Goal: Task Accomplishment & Management: Manage account settings

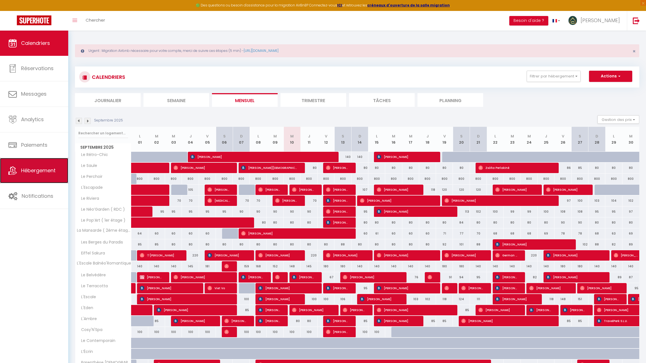
click at [37, 175] on link "Hébergement" at bounding box center [34, 170] width 68 height 25
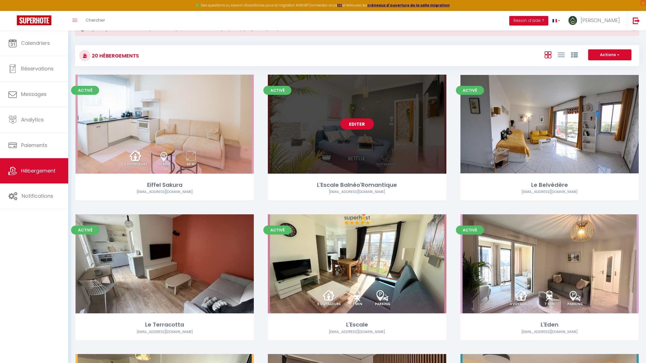
scroll to position [89, 0]
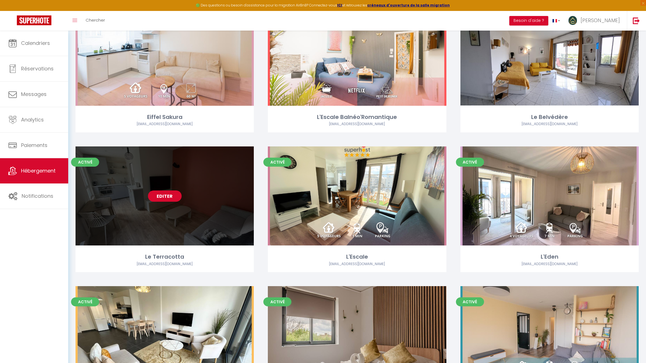
click at [162, 197] on link "Editer" at bounding box center [165, 196] width 34 height 11
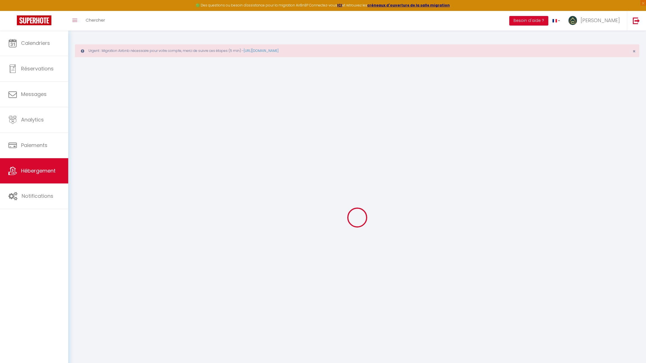
select select
checkbox input "false"
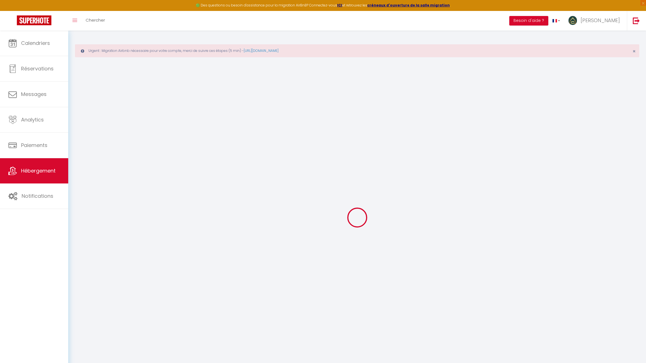
checkbox input "false"
select select
checkbox input "false"
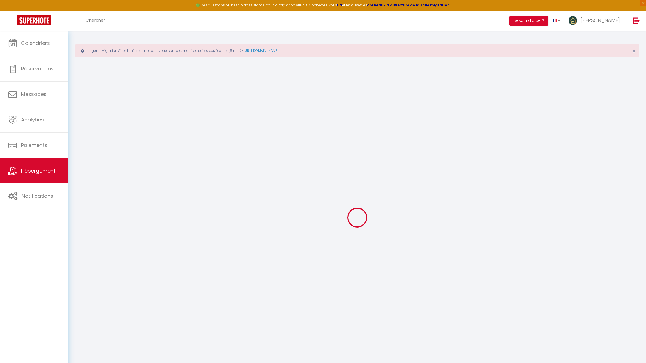
checkbox input "false"
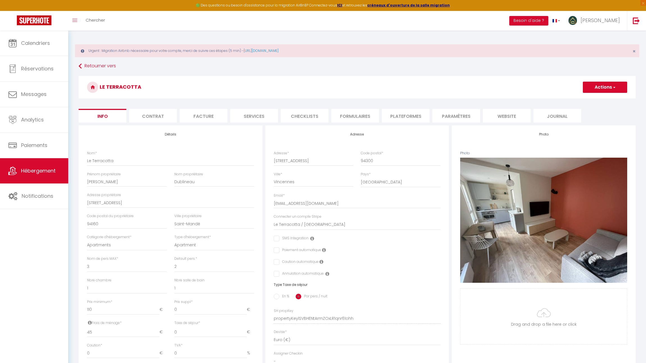
select select
checkbox input "false"
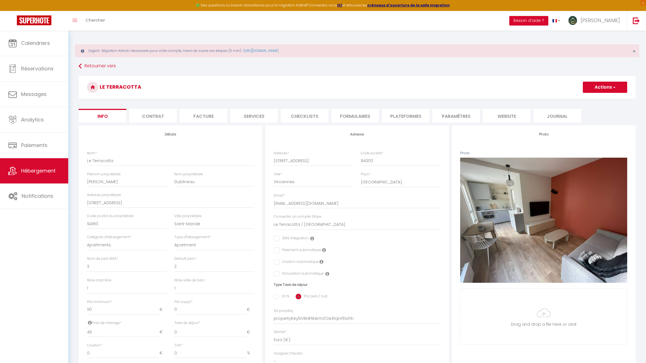
checkbox input "false"
click at [362, 121] on li "Formulaires" at bounding box center [355, 116] width 48 height 14
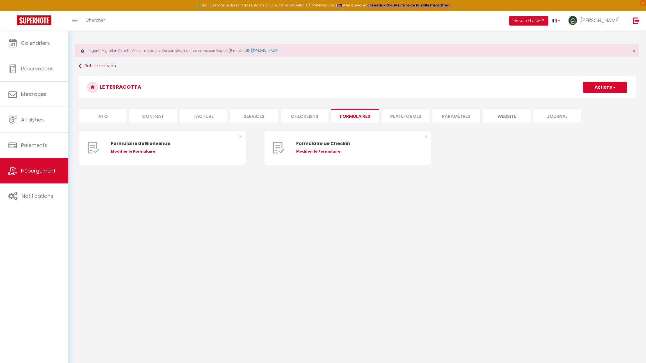
click at [396, 118] on li "Plateformes" at bounding box center [406, 116] width 48 height 14
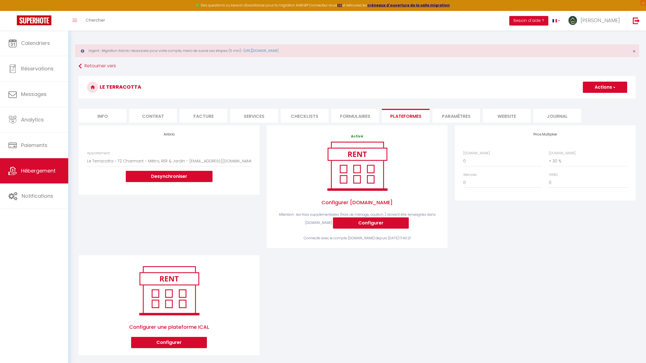
click at [346, 117] on li "Formulaires" at bounding box center [355, 116] width 48 height 14
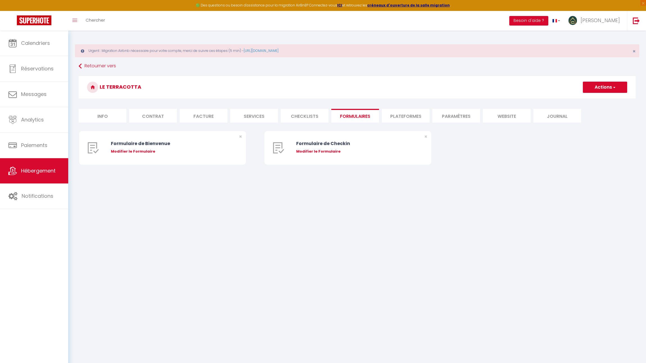
click at [255, 118] on li "Services" at bounding box center [254, 116] width 48 height 14
select select
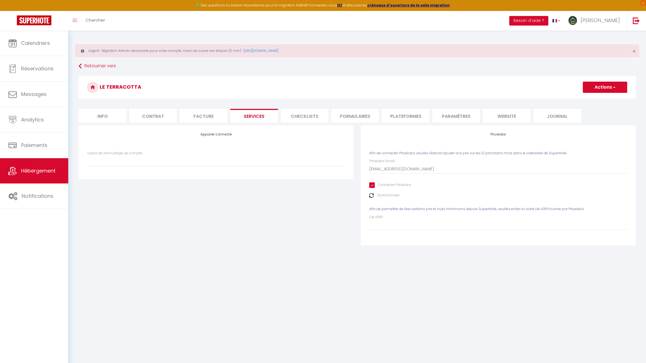
click at [327, 117] on li "Checklists" at bounding box center [305, 116] width 48 height 14
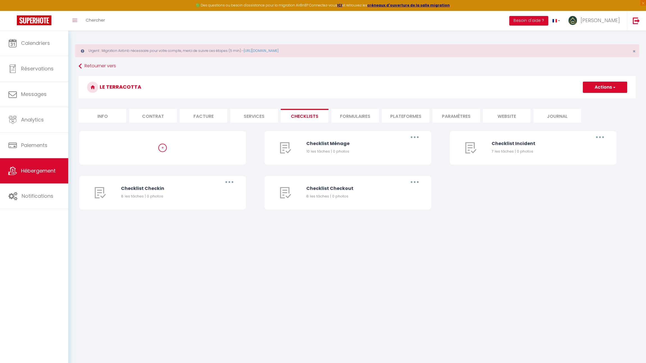
click at [343, 117] on li "Formulaires" at bounding box center [355, 116] width 48 height 14
select select
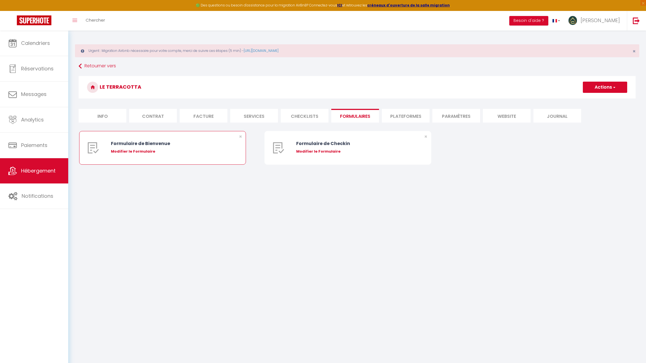
click at [139, 151] on div "Modifier le Formulaire" at bounding box center [169, 152] width 117 height 6
type input "Formulaire de Bienvenue"
type input "Afin de préparer au mieux votre arrivée et recevoir votre Guide de Bienvenue, j…"
select select "[object Object]"
radio input "true"
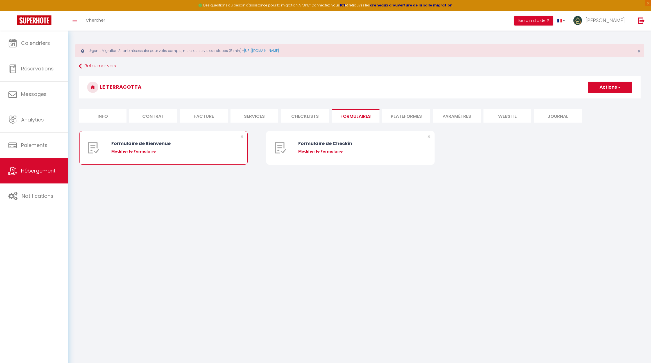
select select
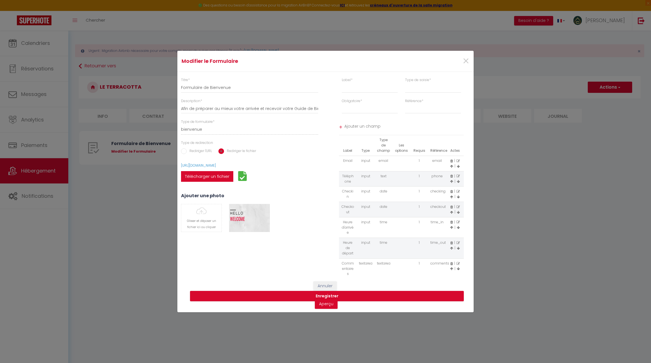
click at [213, 177] on label "Télécharger un fichier" at bounding box center [207, 176] width 52 height 11
click at [181, 171] on input "Télécharger un fichier" at bounding box center [181, 171] width 0 height 0
select select
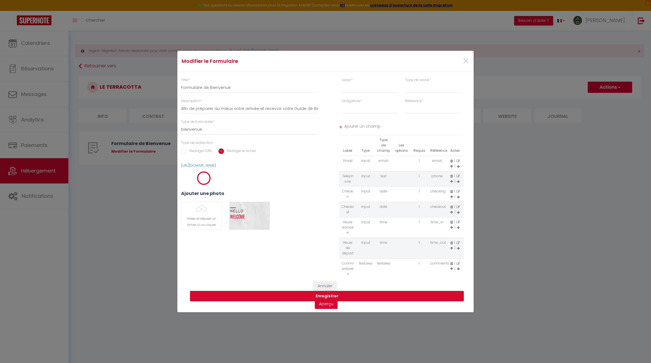
select select
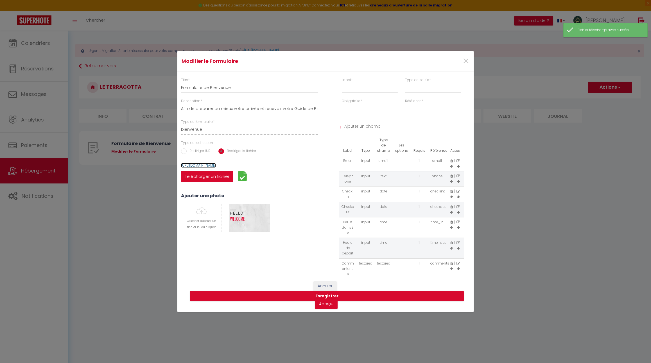
click at [216, 165] on link "https://supermanager-img.s3.amazonaws.com/forms/17575115843763.pdf" at bounding box center [198, 165] width 35 height 5
click at [271, 298] on button "Enregistrer" at bounding box center [327, 296] width 274 height 11
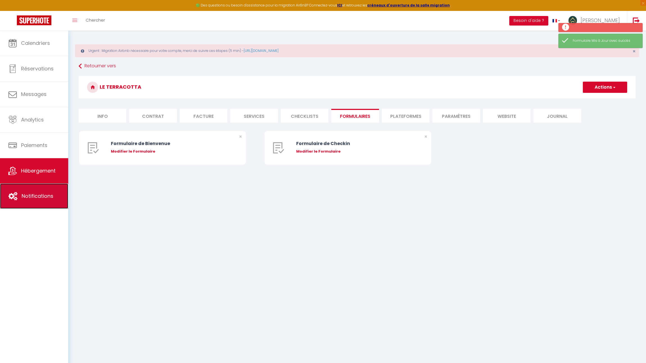
click at [40, 189] on link "Notifications" at bounding box center [34, 196] width 68 height 25
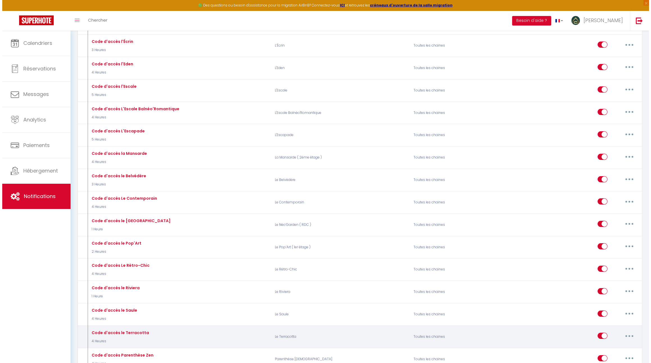
scroll to position [1061, 0]
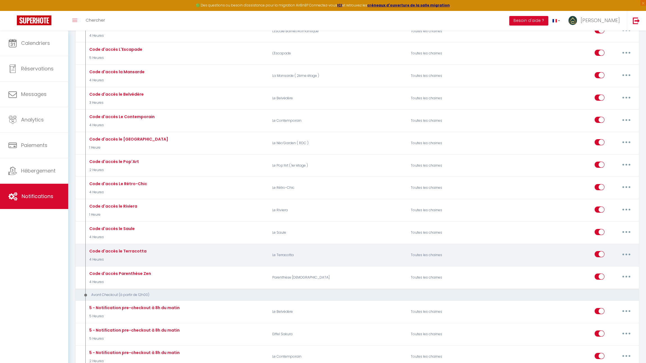
click at [624, 250] on button "button" at bounding box center [627, 254] width 16 height 9
click at [608, 263] on link "Editer" at bounding box center [612, 268] width 42 height 10
type input "Code d'accès le Terracotta"
select select "3"
select select "4 Heures"
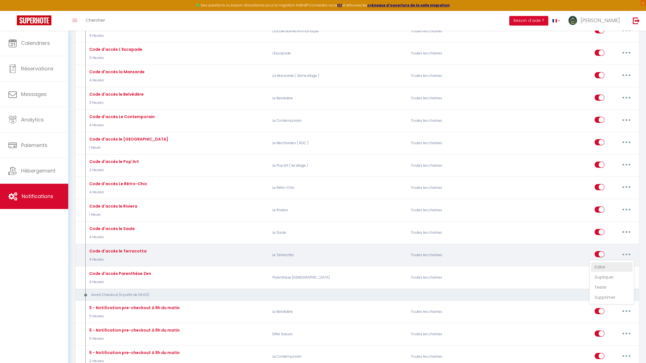
select select "if_booking_is_paid"
checkbox input "true"
checkbox input "false"
radio input "true"
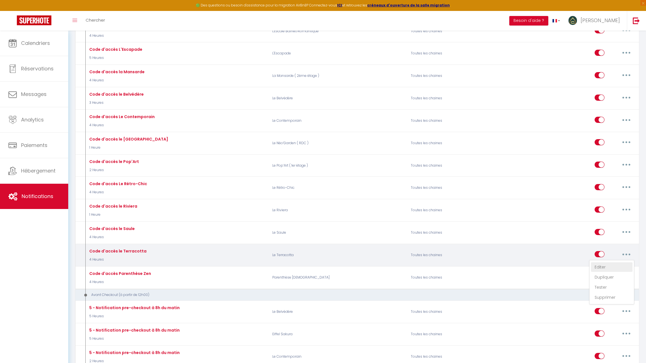
type input "Code d'accès"
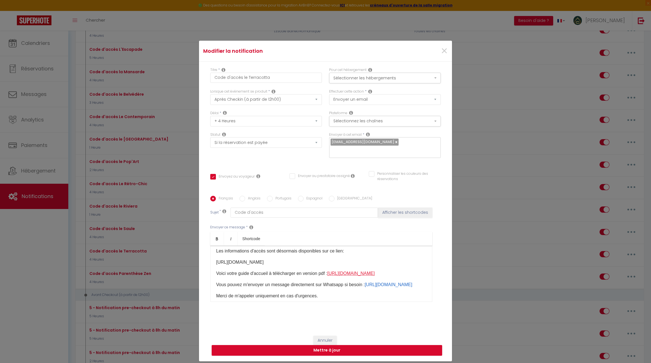
scroll to position [21, 0]
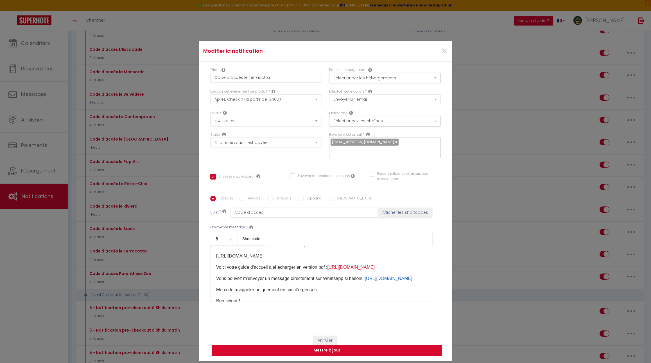
drag, startPoint x: 324, startPoint y: 276, endPoint x: 329, endPoint y: 272, distance: 7.0
click at [329, 271] on p "​Voici votre guide d'accueil à télécharger en version pdf : https://supermanage…" at bounding box center [321, 267] width 210 height 7
click at [242, 196] on input "Anglais" at bounding box center [242, 199] width 6 height 6
radio input "true"
checkbox input "true"
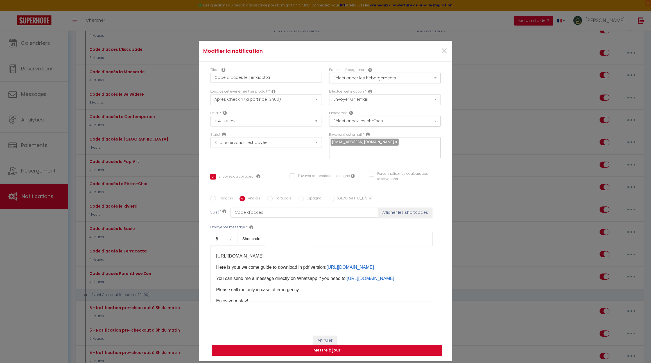
checkbox input "false"
type input "Access code"
drag, startPoint x: 326, startPoint y: 276, endPoint x: 328, endPoint y: 272, distance: 4.9
click at [328, 271] on p "Here is your welcome guide to download in pdf version: https://supermanager-img…" at bounding box center [321, 267] width 210 height 7
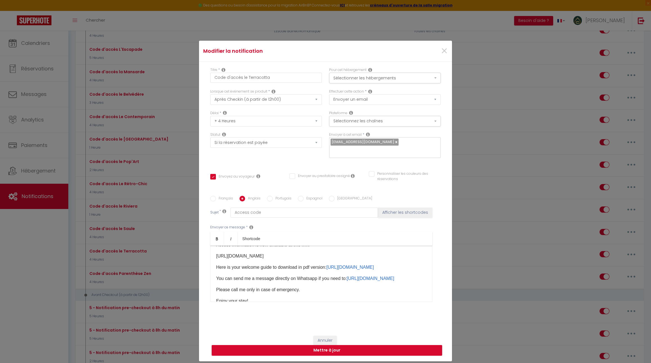
click at [278, 196] on label "Portugais" at bounding box center [281, 199] width 19 height 6
click at [272, 196] on input "Portugais" at bounding box center [270, 199] width 6 height 6
radio input "true"
checkbox input "true"
checkbox input "false"
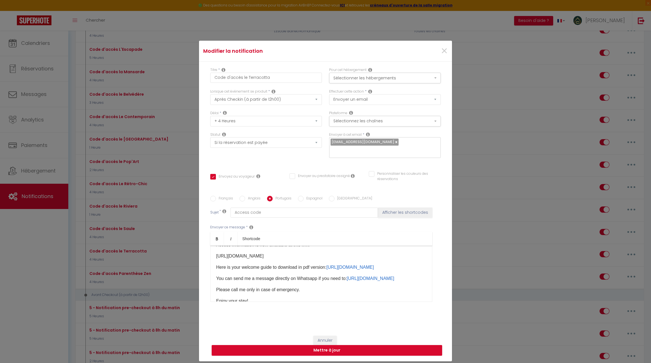
checkbox input "false"
type input "Código de acesso"
drag, startPoint x: 329, startPoint y: 276, endPoint x: 356, endPoint y: 270, distance: 27.3
click at [356, 270] on p "Aqui está o seu guia de boas-vindas para descarregar em formato pdf: https://su…" at bounding box center [321, 267] width 210 height 7
click at [298, 196] on input "Espagnol" at bounding box center [301, 199] width 6 height 6
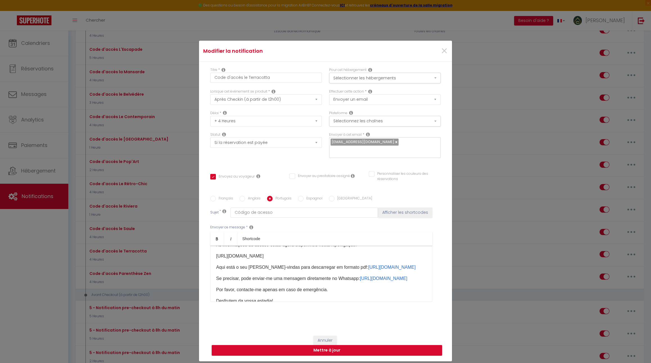
radio input "true"
checkbox input "true"
checkbox input "false"
type input "Código de acceso"
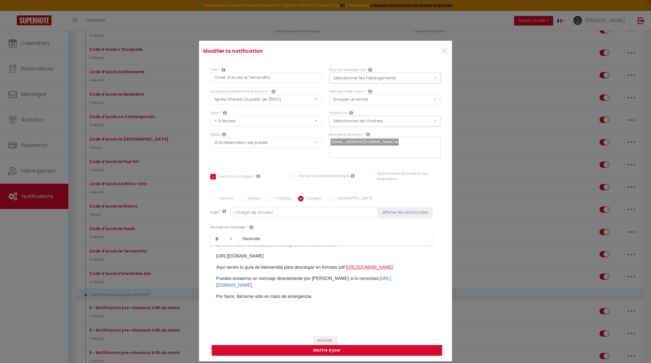
drag, startPoint x: 327, startPoint y: 277, endPoint x: 348, endPoint y: 271, distance: 22.1
click at [348, 271] on p "Aquí tienes tu guía de bienvenida para descargar en formato pdf: https://superm…" at bounding box center [321, 267] width 210 height 7
click at [334, 196] on label "Italien" at bounding box center [353, 199] width 38 height 6
click at [331, 196] on input "Italien" at bounding box center [332, 199] width 6 height 6
radio input "true"
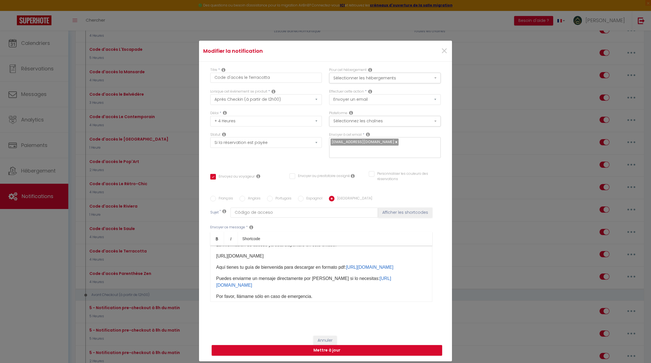
checkbox input "true"
checkbox input "false"
type input "Codice di accesso"
drag, startPoint x: 333, startPoint y: 277, endPoint x: 336, endPoint y: 272, distance: 6.0
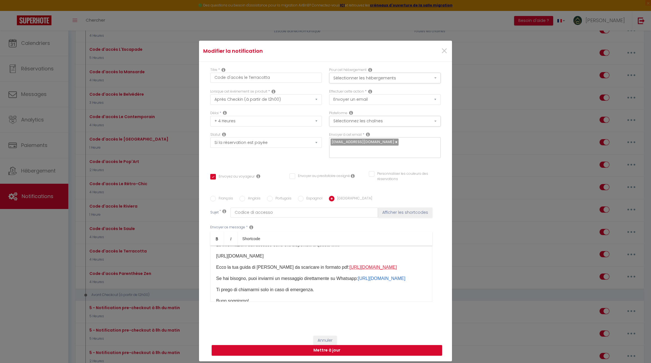
click at [336, 271] on p "Ecco la tua guida di benvenuto da scaricare in formato pdf: https://supermanage…" at bounding box center [321, 267] width 210 height 7
click at [342, 347] on button "Mettre à jour" at bounding box center [327, 350] width 230 height 11
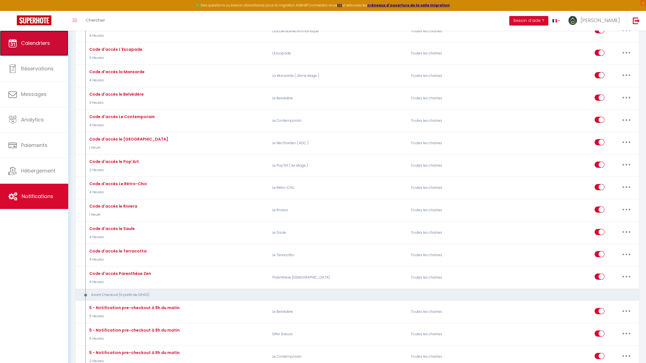
click at [41, 44] on span "Calendriers" at bounding box center [35, 43] width 29 height 7
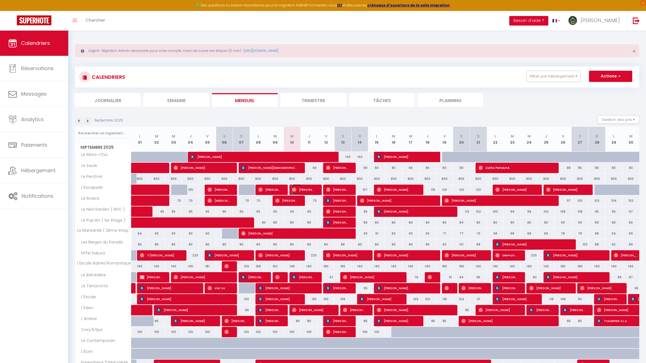
click at [300, 190] on span "[PERSON_NAME]" at bounding box center [303, 190] width 22 height 11
select select "OK"
select select "0"
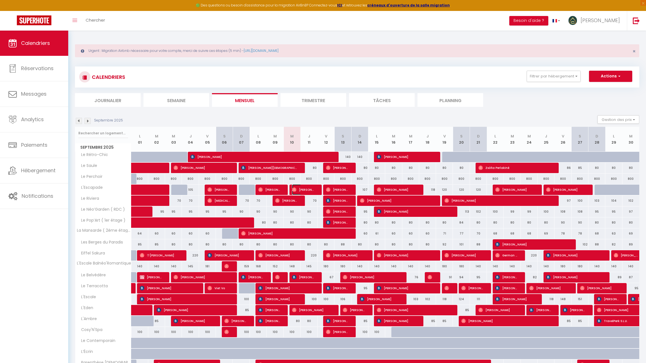
select select "1"
select select
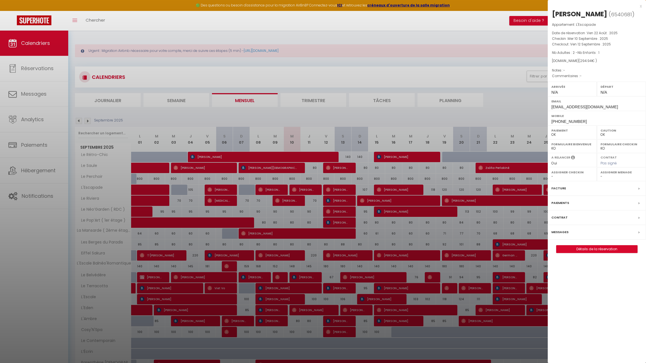
click at [554, 235] on label "Messages" at bounding box center [560, 232] width 17 height 6
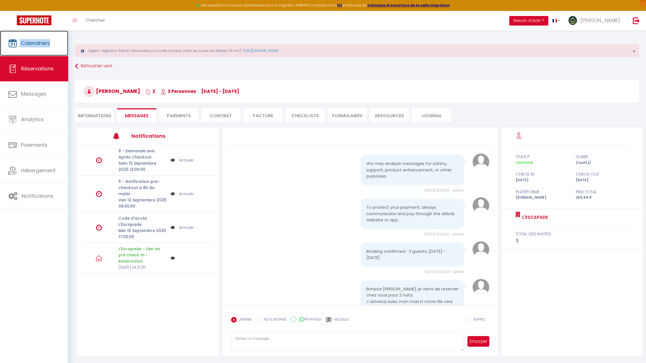
scroll to position [397, 0]
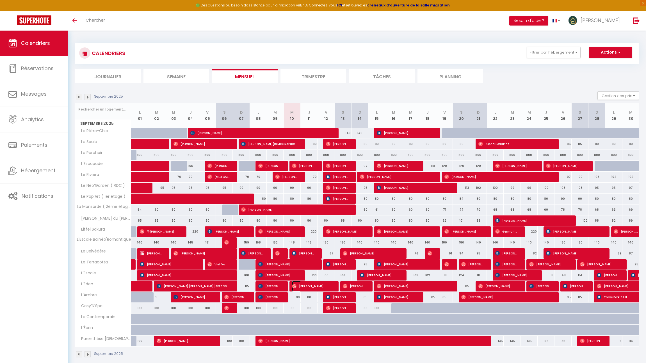
click at [298, 285] on span "[PERSON_NAME]" at bounding box center [312, 286] width 40 height 11
select select "OK"
select select "0"
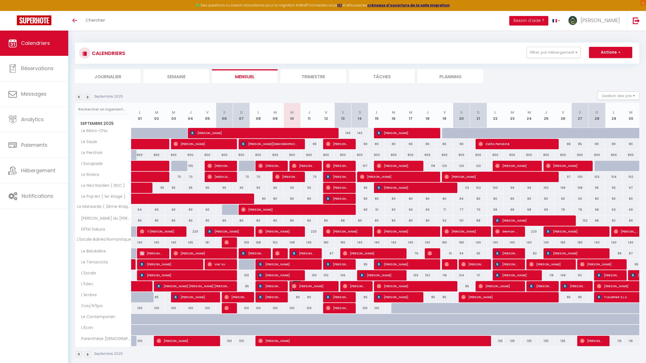
select select "1"
select select
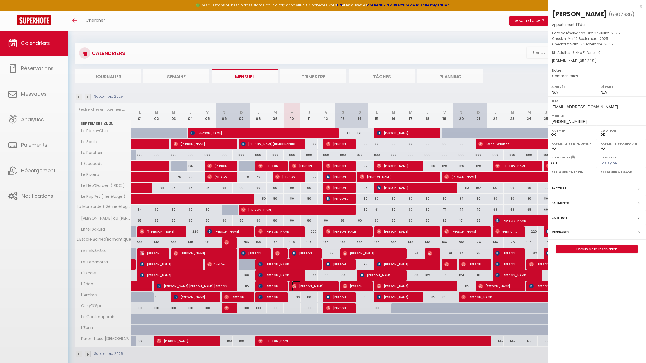
select select "5032"
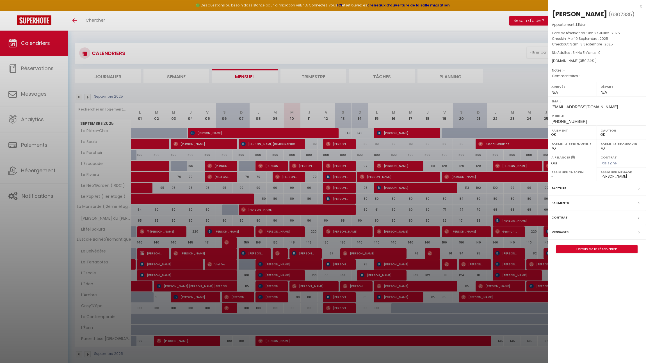
click at [473, 47] on div at bounding box center [323, 181] width 646 height 363
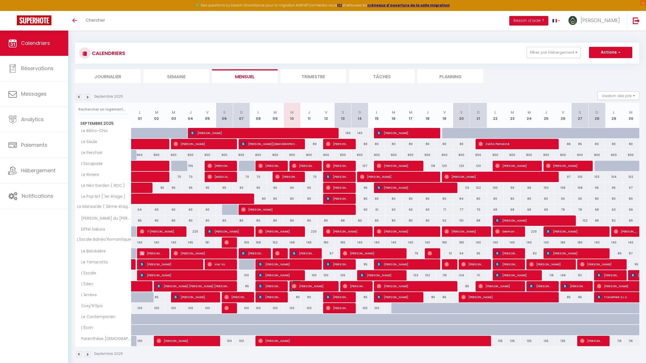
click at [300, 285] on span "[PERSON_NAME]" at bounding box center [311, 286] width 39 height 11
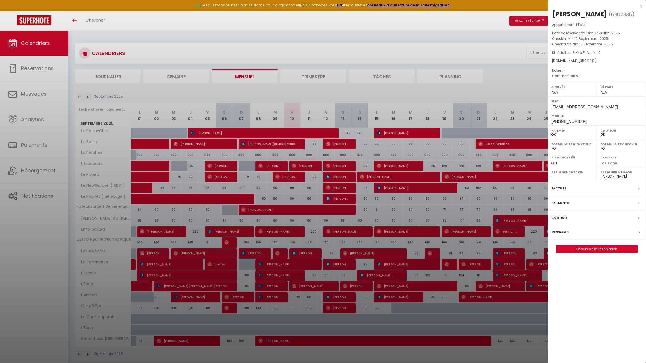
click at [569, 232] on div "Messages" at bounding box center [597, 232] width 98 height 15
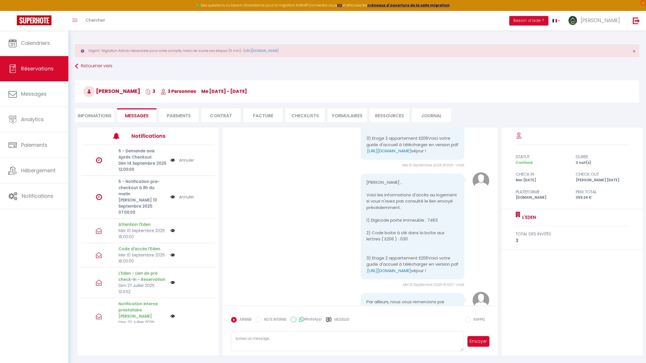
scroll to position [381, 0]
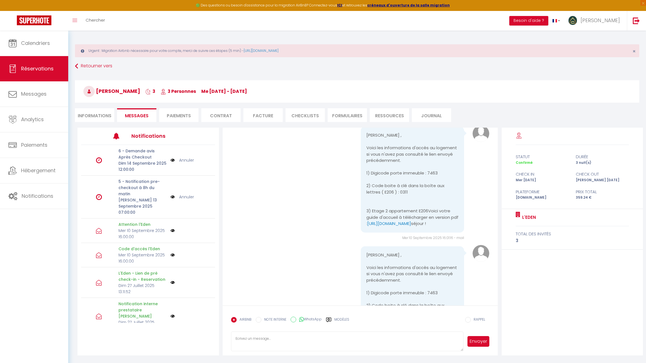
drag, startPoint x: 363, startPoint y: 160, endPoint x: 429, endPoint y: 261, distance: 120.1
click at [429, 233] on div "[PERSON_NAME] , Voici les informations d'accès au logement si vous n'avez pas c…" at bounding box center [412, 180] width 103 height 106
copy pre "[PERSON_NAME] , Voici les informations d'accès au logement si vous n'avez pas c…"
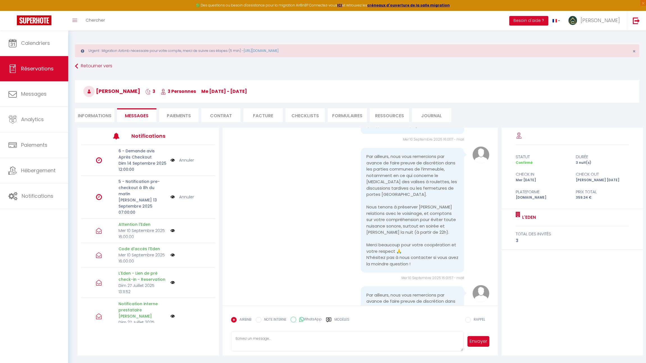
scroll to position [648, 0]
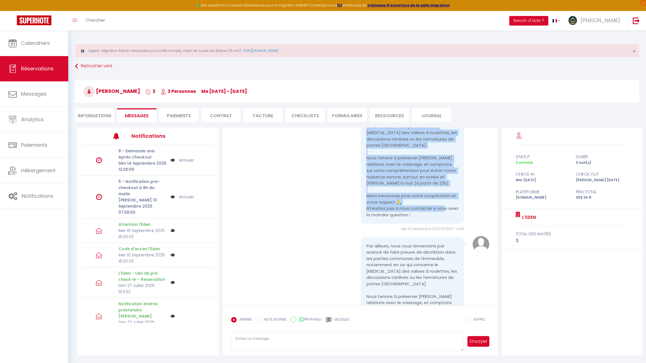
drag, startPoint x: 363, startPoint y: 157, endPoint x: 422, endPoint y: 265, distance: 123.1
click at [422, 224] on div "Par ailleurs, nous vous remercions par avance de faire preuve de discrétion dan…" at bounding box center [412, 161] width 103 height 125
copy pre "Par ailleurs, nous vous remercions par avance de faire preuve de discrétion dan…"
